Goal: Transaction & Acquisition: Purchase product/service

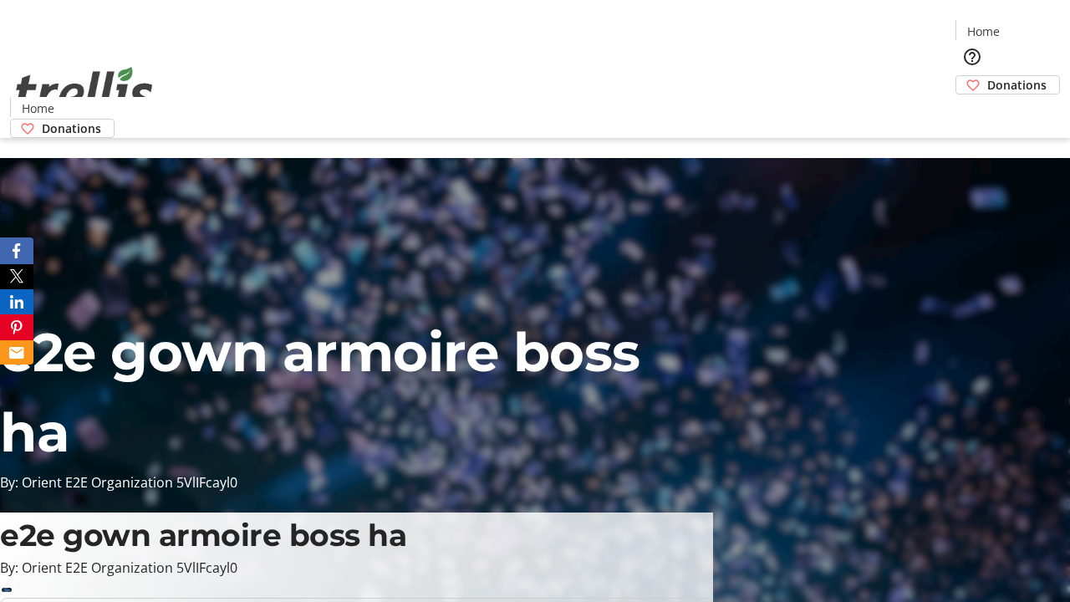
click at [987, 76] on span "Donations" at bounding box center [1016, 85] width 59 height 18
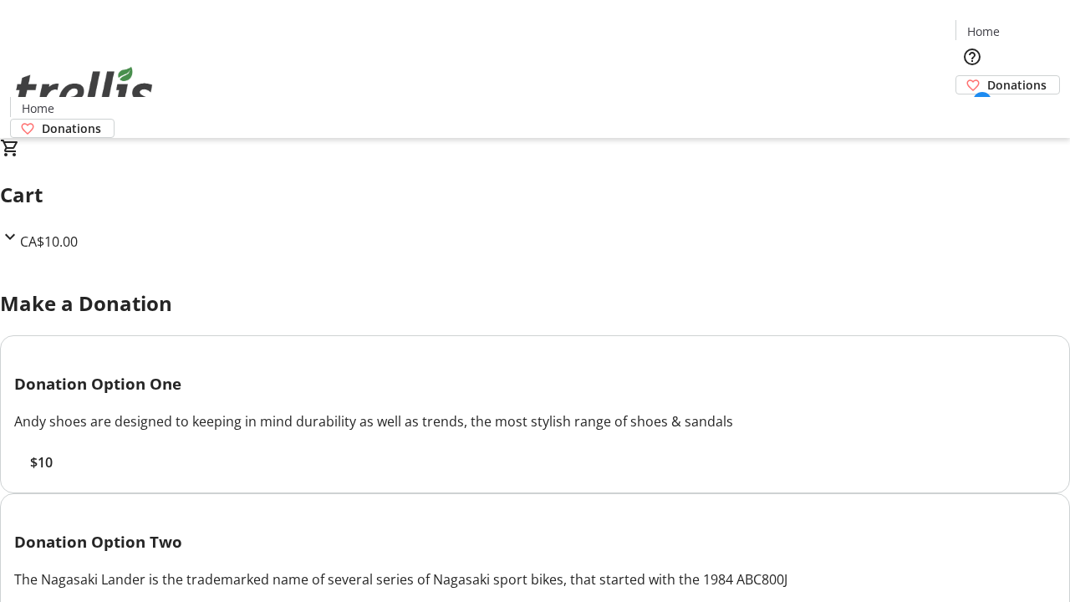
select select "CA"
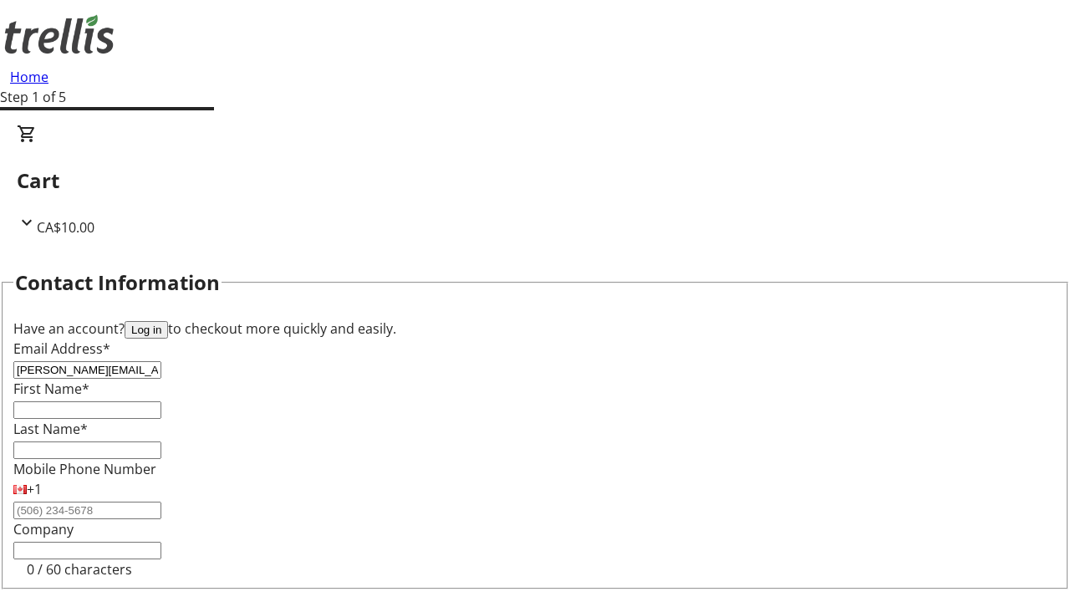
type input "[PERSON_NAME][EMAIL_ADDRESS][DOMAIN_NAME]"
type input "[PERSON_NAME]"
type input "Bahringer"
type input "[STREET_ADDRESS][PERSON_NAME]"
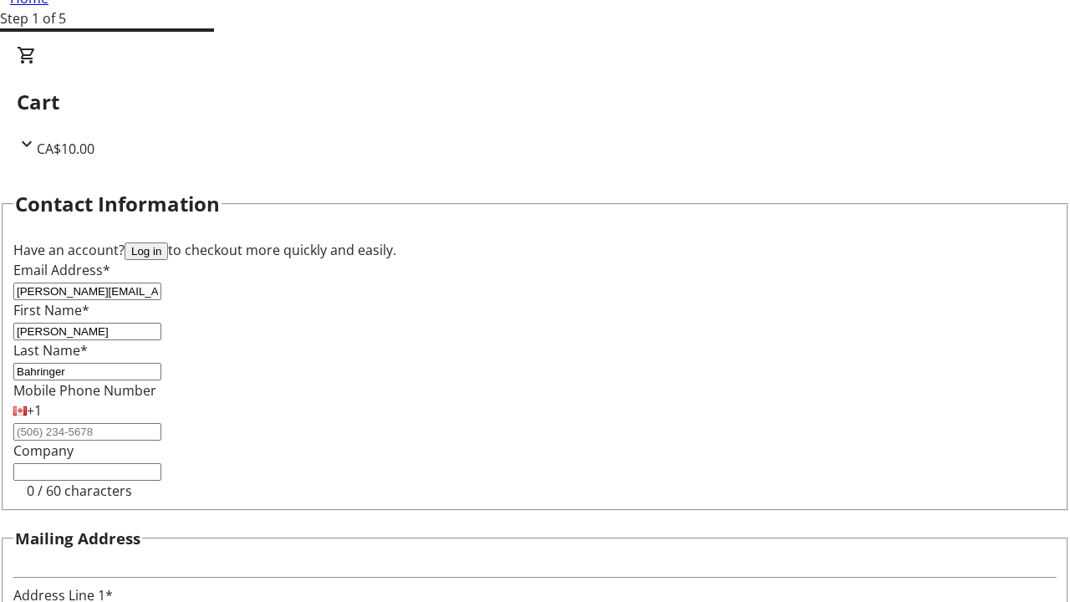
type input "Kelowna"
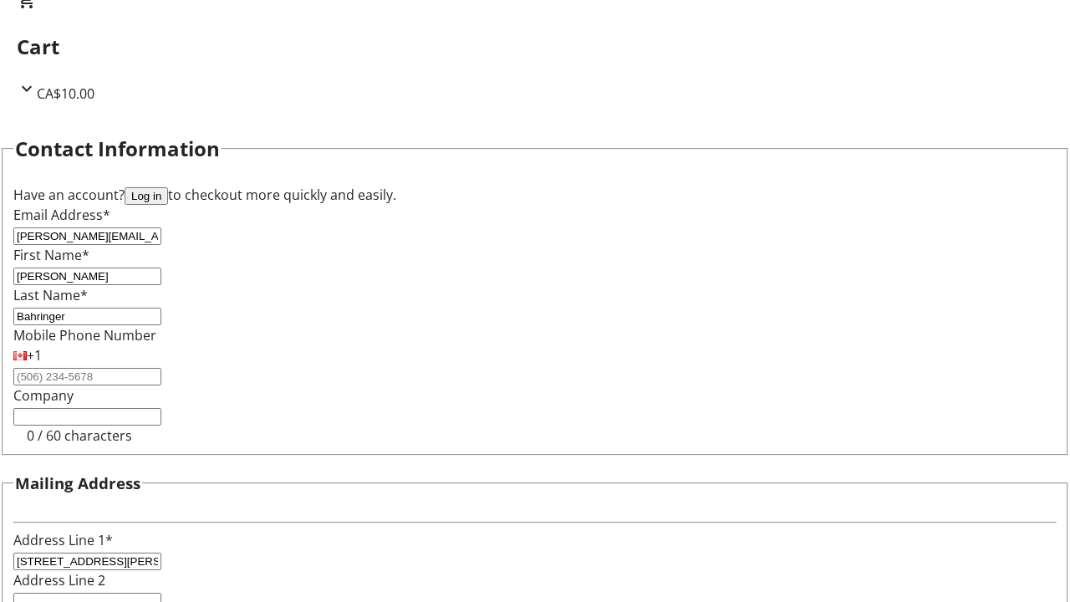
select select "BC"
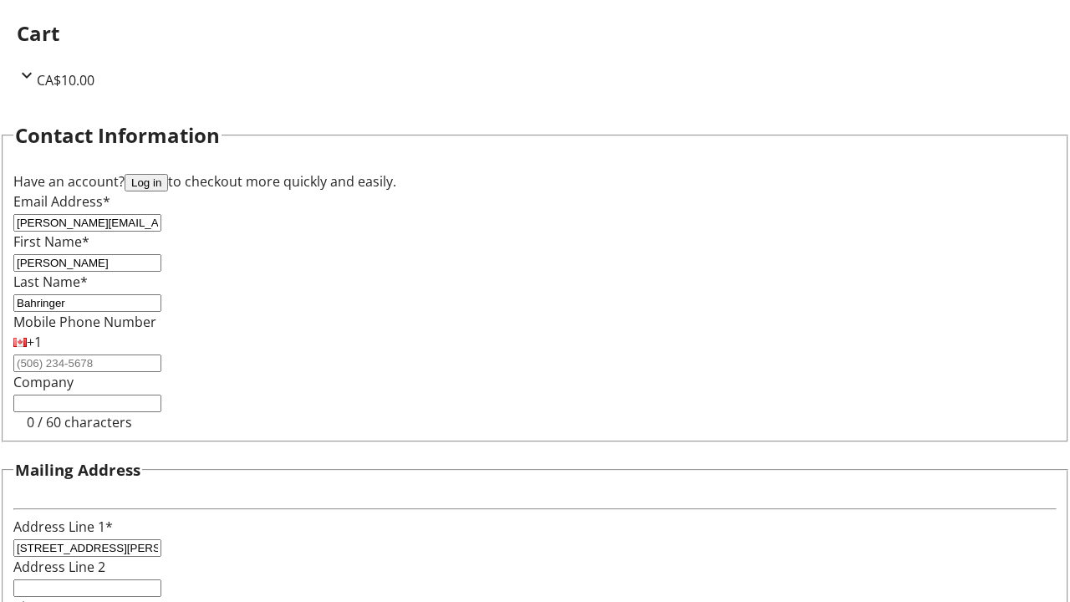
type input "Kelowna"
type input "V1Y 0C2"
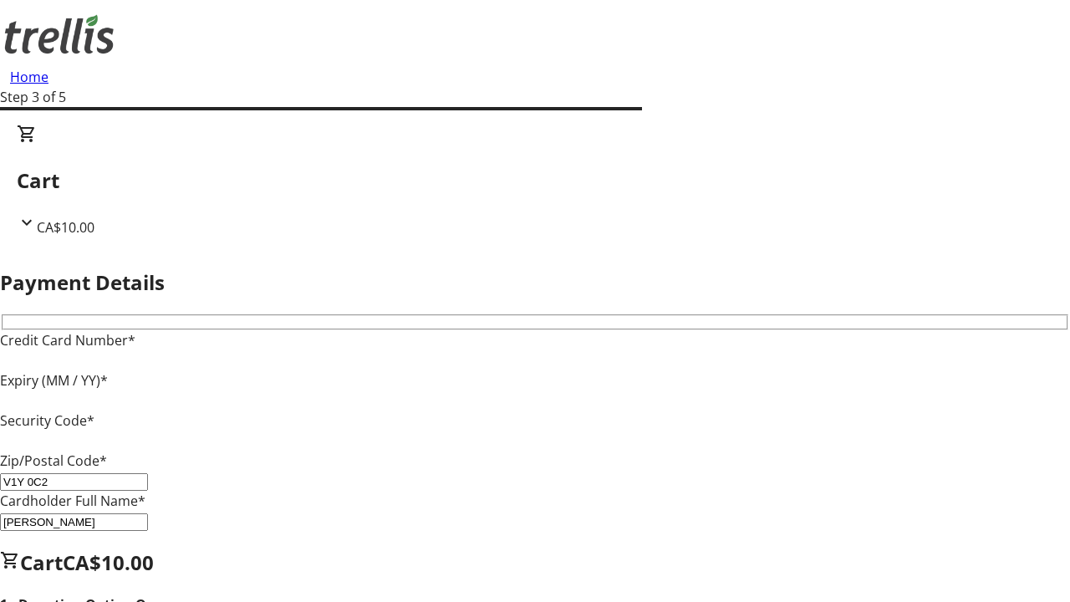
type input "V1Y 0C2"
